Goal: Navigation & Orientation: Go to known website

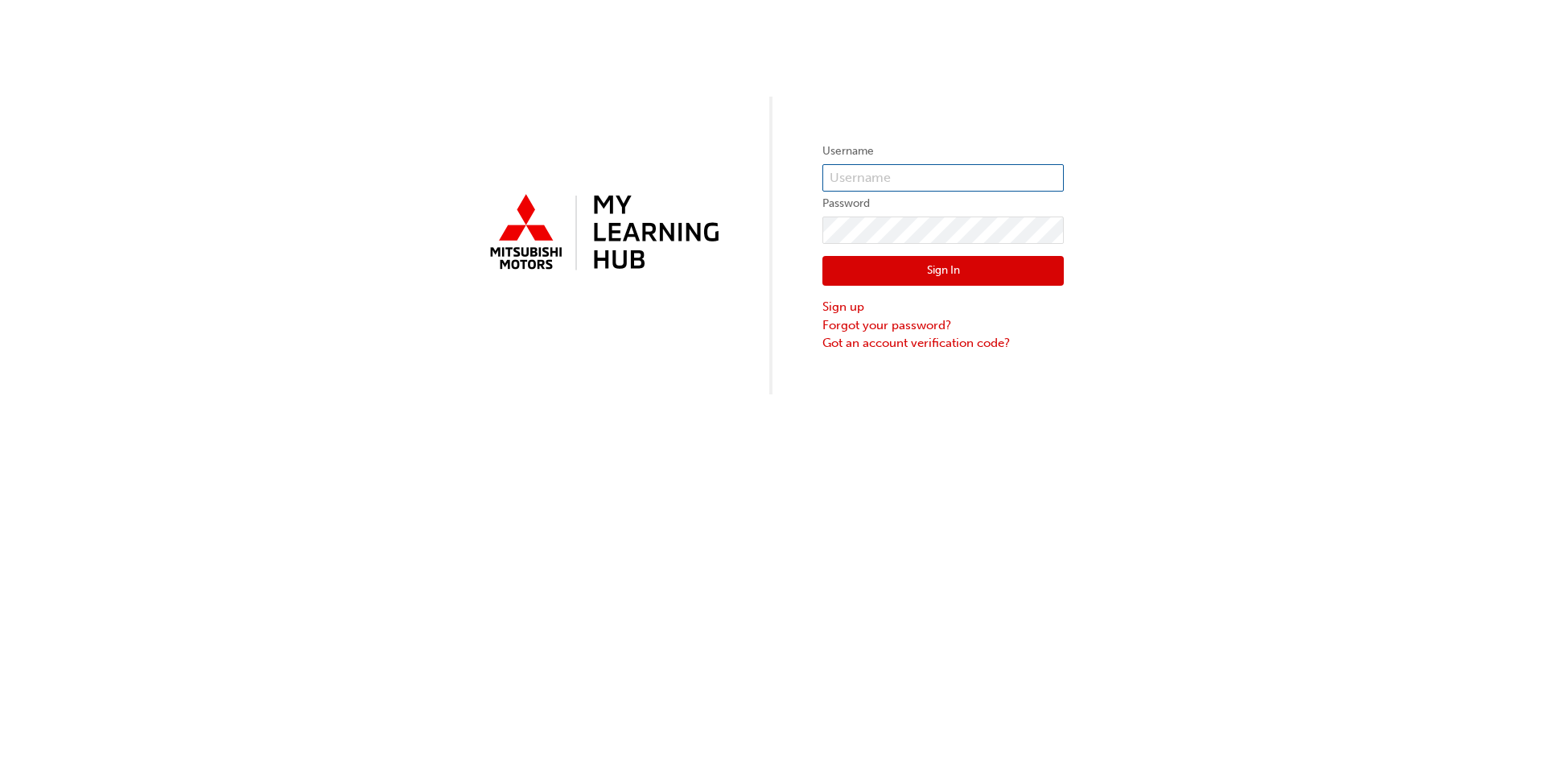
type input "0005649946"
click at [804, 267] on button "Sign In" at bounding box center [943, 272] width 242 height 31
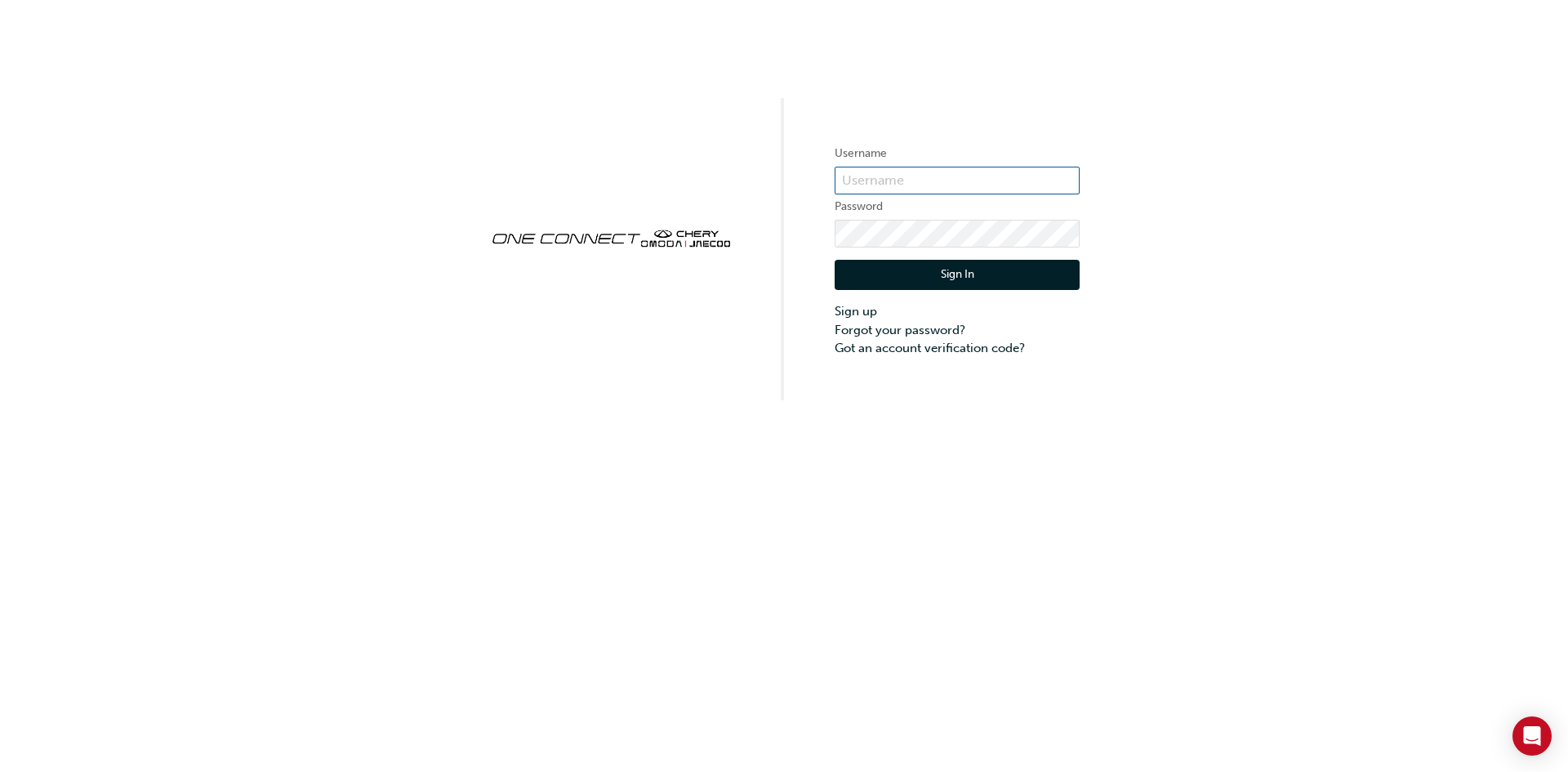
type input "CHAU0638"
click at [976, 278] on button "Sign In" at bounding box center [957, 276] width 245 height 31
